Goal: Information Seeking & Learning: Find specific fact

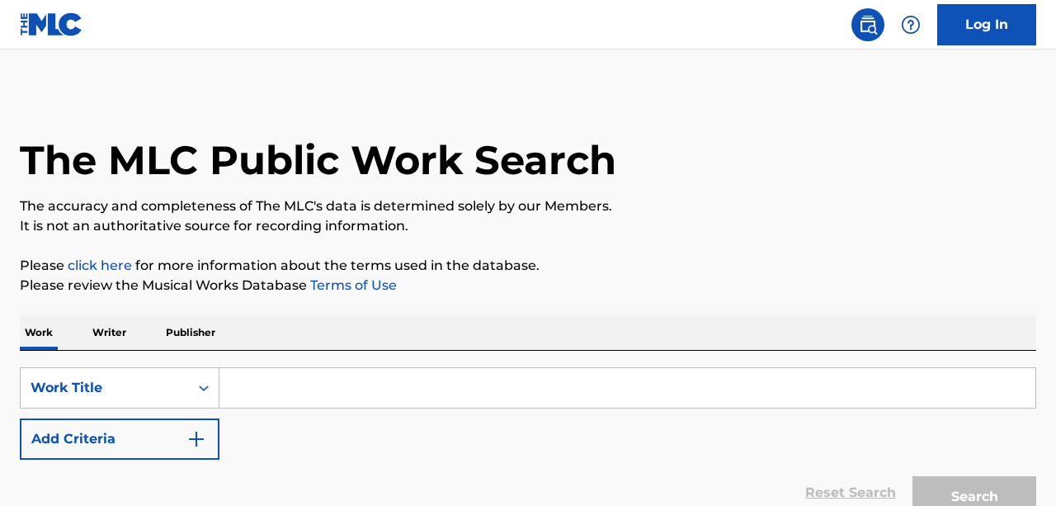
click at [265, 389] on input "Search Form" at bounding box center [627, 388] width 816 height 40
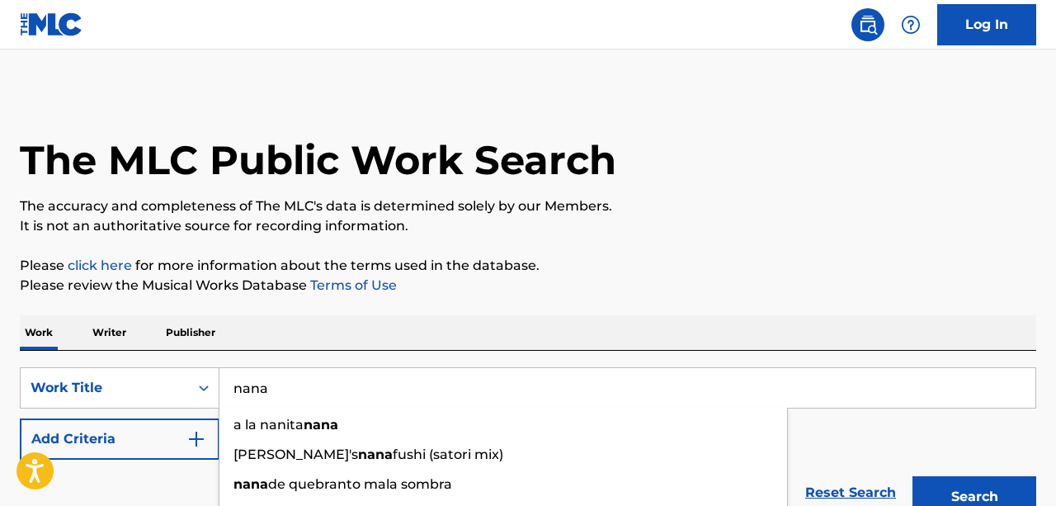
type input "nana"
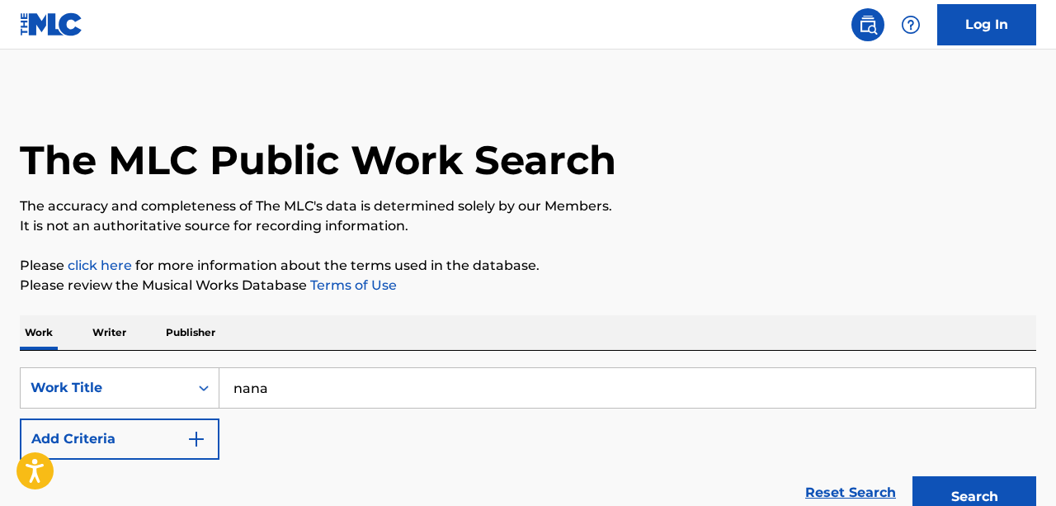
click at [193, 442] on img "Search Form" at bounding box center [196, 439] width 20 height 20
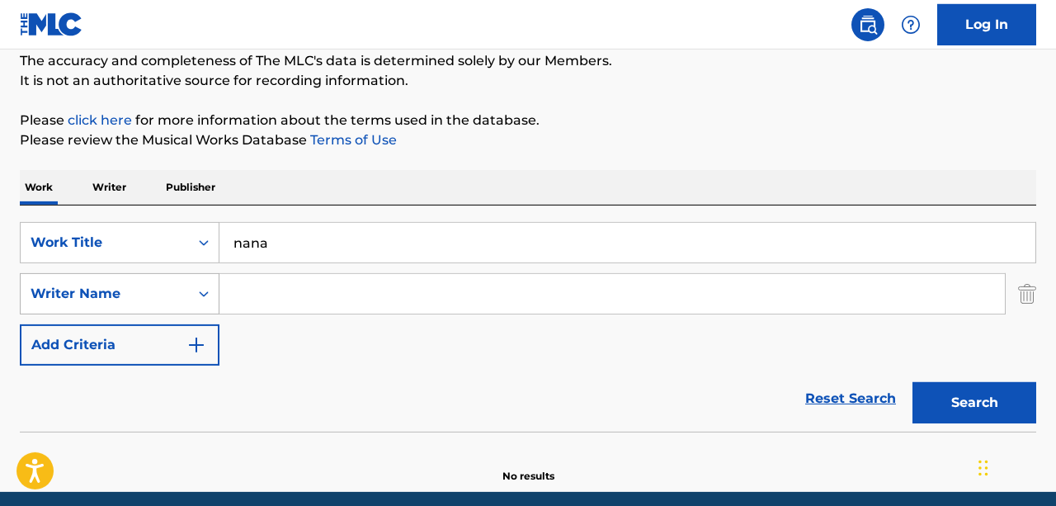
scroll to position [145, 0]
click at [181, 299] on div "Writer Name" at bounding box center [105, 293] width 168 height 31
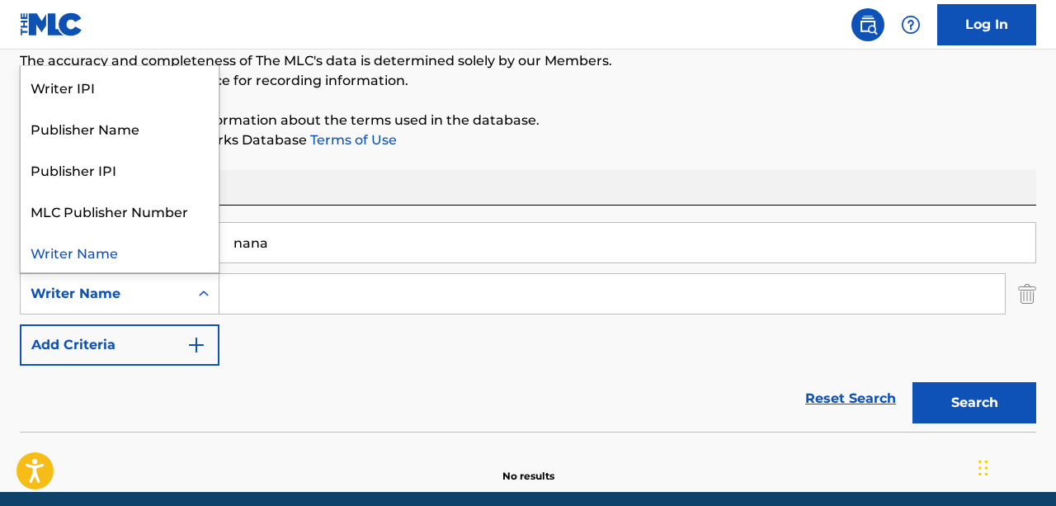
click at [181, 299] on div "Writer Name" at bounding box center [105, 293] width 168 height 31
click at [192, 286] on div "Search Form" at bounding box center [204, 294] width 30 height 30
click at [169, 248] on div "Writer Name" at bounding box center [120, 251] width 198 height 41
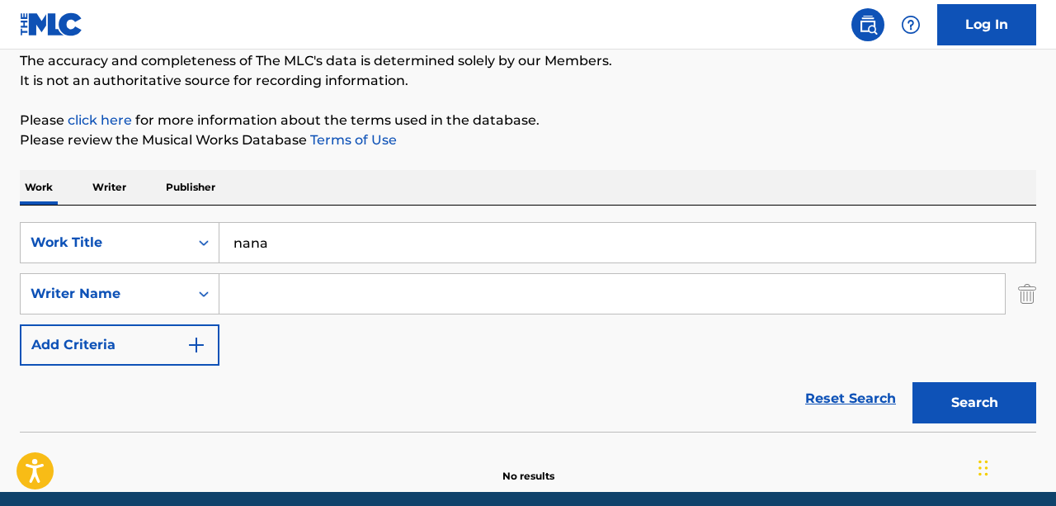
click at [280, 297] on input "Search Form" at bounding box center [611, 294] width 785 height 40
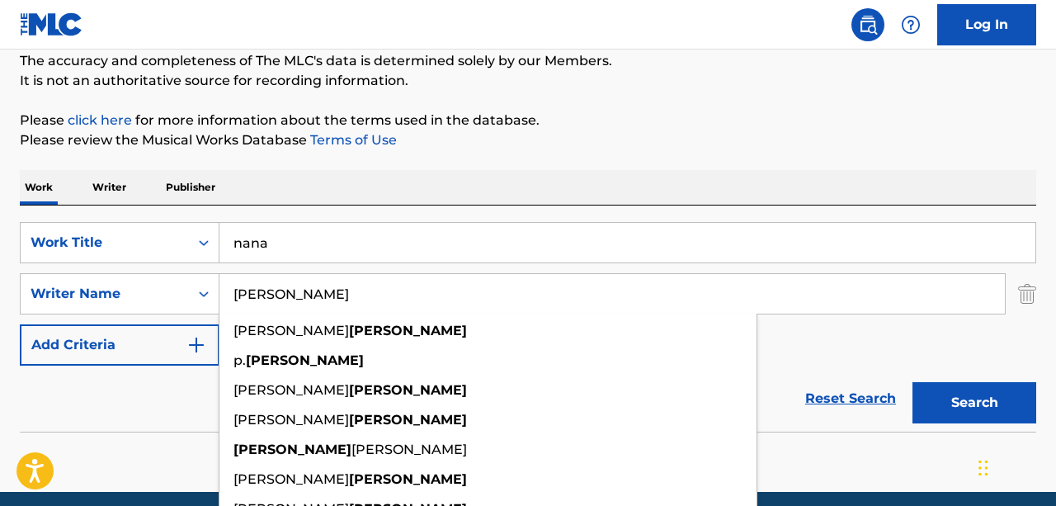
type input "[PERSON_NAME]"
click at [912, 382] on button "Search" at bounding box center [974, 402] width 124 height 41
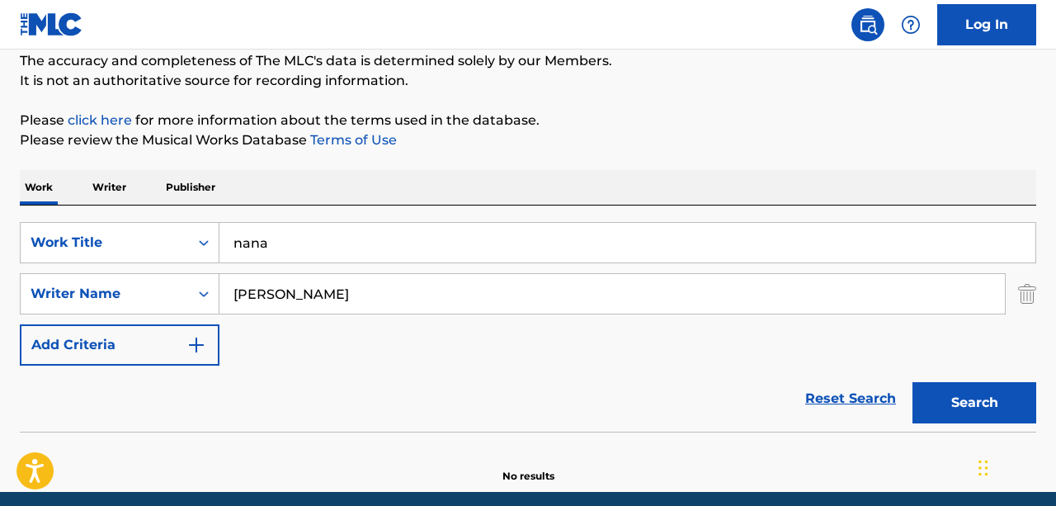
drag, startPoint x: 328, startPoint y: 289, endPoint x: 131, endPoint y: 270, distance: 198.1
click at [219, 274] on input "[PERSON_NAME]" at bounding box center [611, 294] width 785 height 40
click at [1011, 406] on button "Search" at bounding box center [974, 402] width 124 height 41
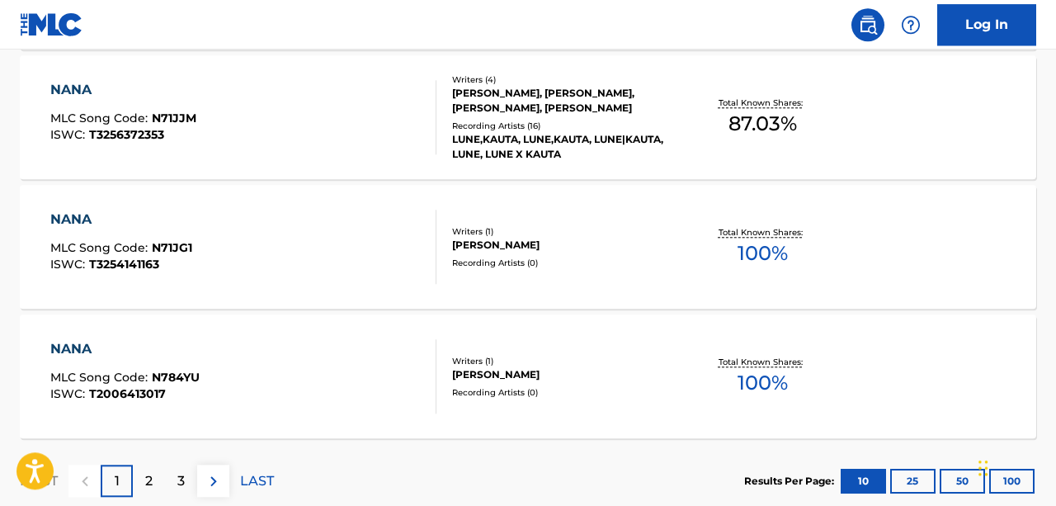
scroll to position [0, 0]
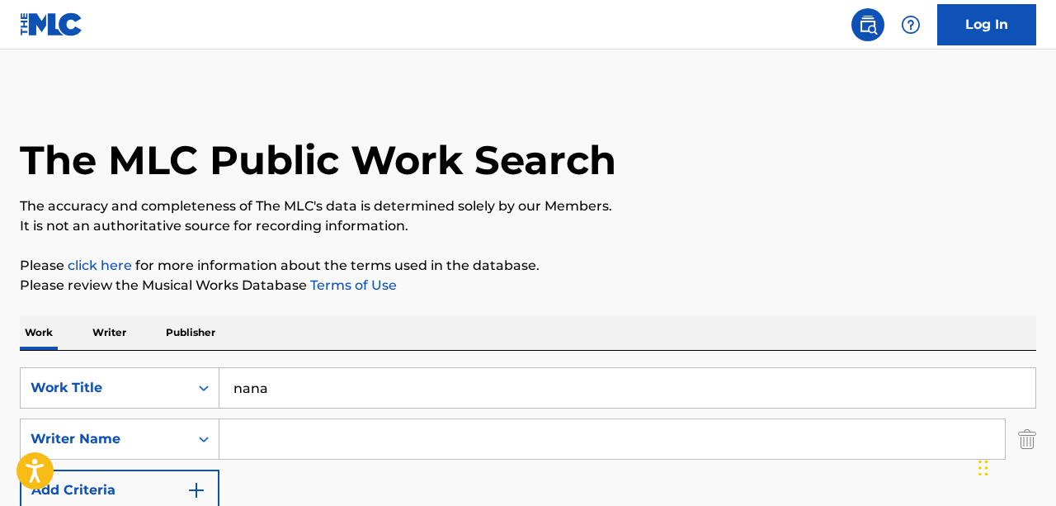
click at [278, 417] on div "SearchWithCriteriac30f9564-65e9-4959-b462-368d20ddeefe Work Title nana SearchWi…" at bounding box center [528, 439] width 1016 height 144
click at [282, 435] on input "Search Form" at bounding box center [611, 439] width 785 height 40
type input "bennet"
click at [844, 498] on div "SearchWithCriteriac30f9564-65e9-4959-b462-368d20ddeefe Work Title nana SearchWi…" at bounding box center [528, 439] width 1016 height 144
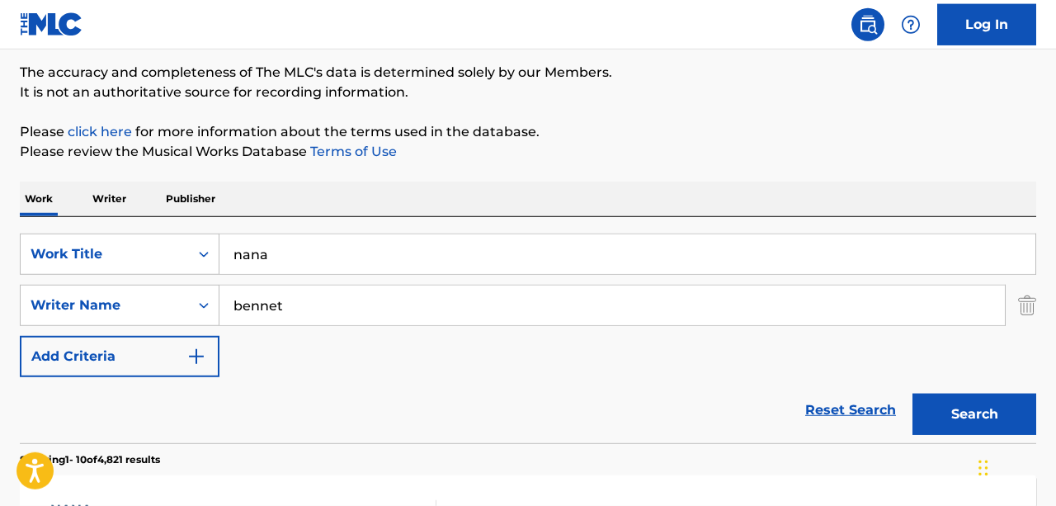
scroll to position [139, 0]
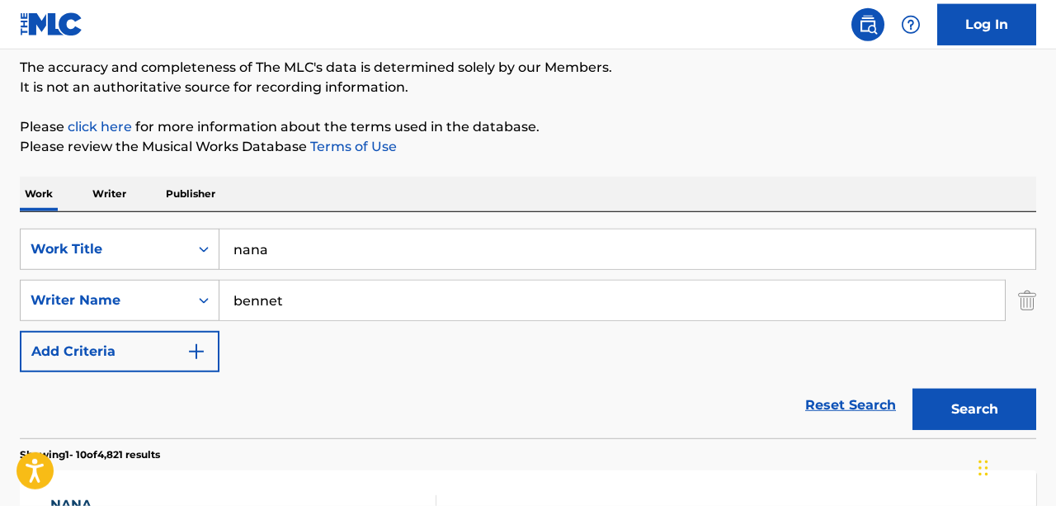
click at [973, 407] on button "Search" at bounding box center [974, 409] width 124 height 41
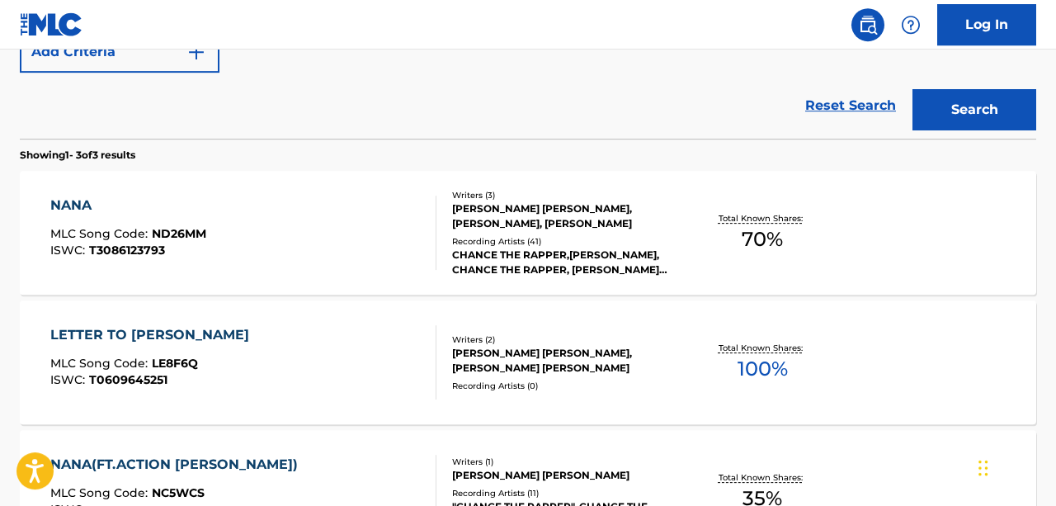
scroll to position [441, 0]
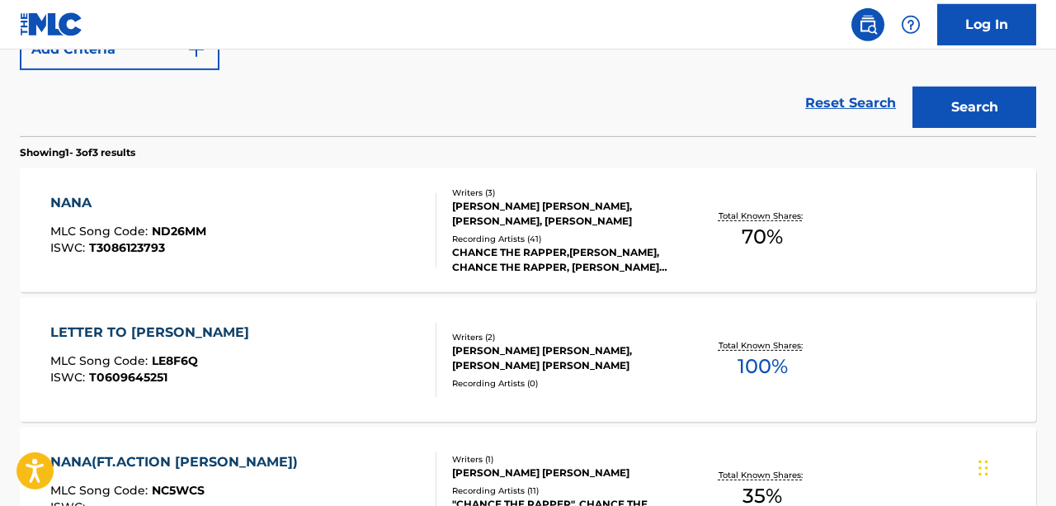
click at [197, 232] on span "ND26MM" at bounding box center [179, 231] width 54 height 15
